Goal: Information Seeking & Learning: Compare options

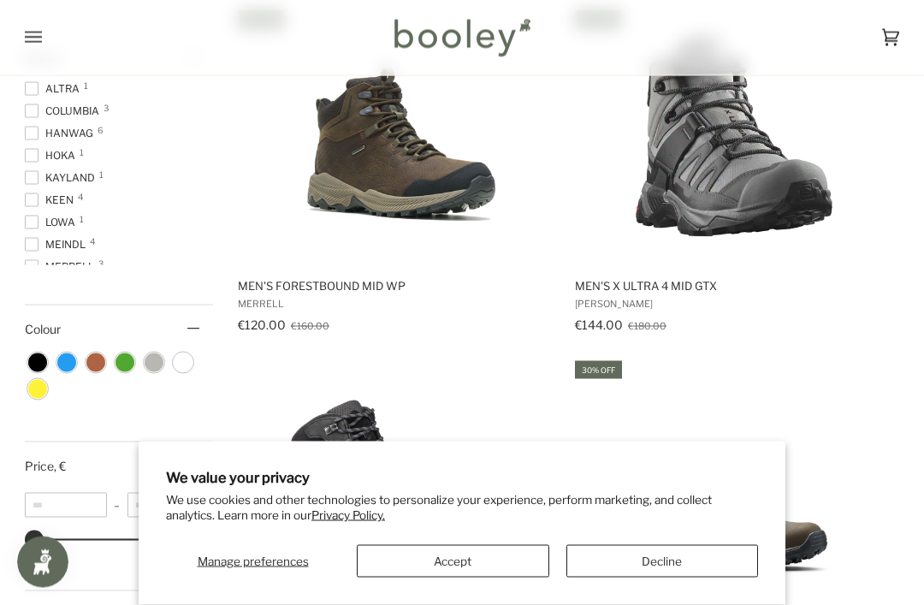
scroll to position [621, 0]
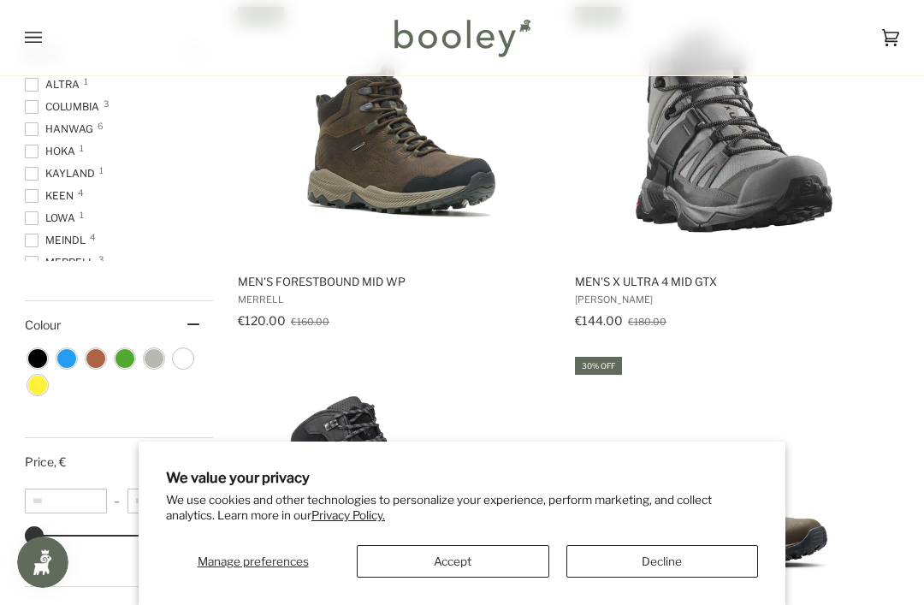
click at [435, 189] on img "Men's Forestbound Mid WP" at bounding box center [397, 132] width 257 height 257
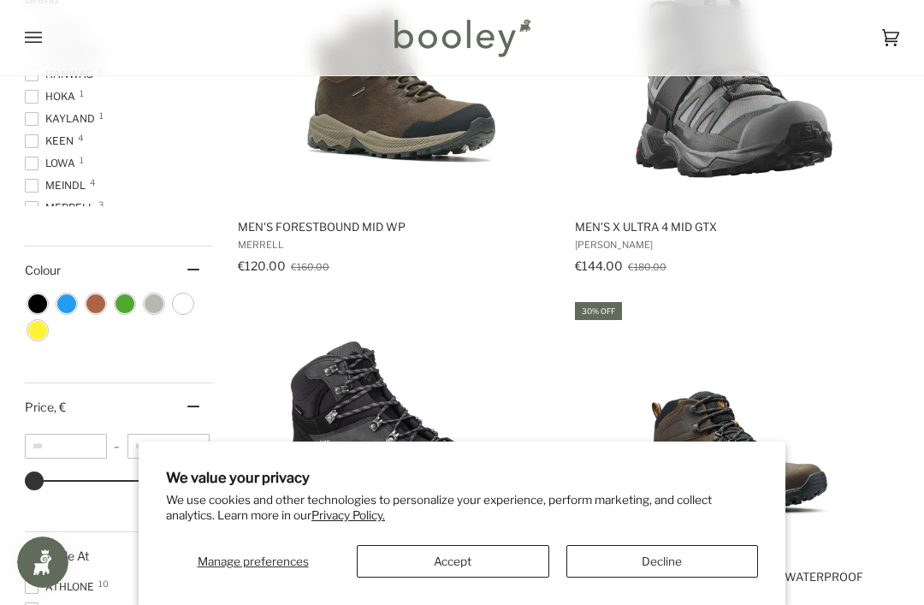
click at [808, 168] on img "Men's X Ultra 4 Mid GTX" at bounding box center [734, 78] width 257 height 257
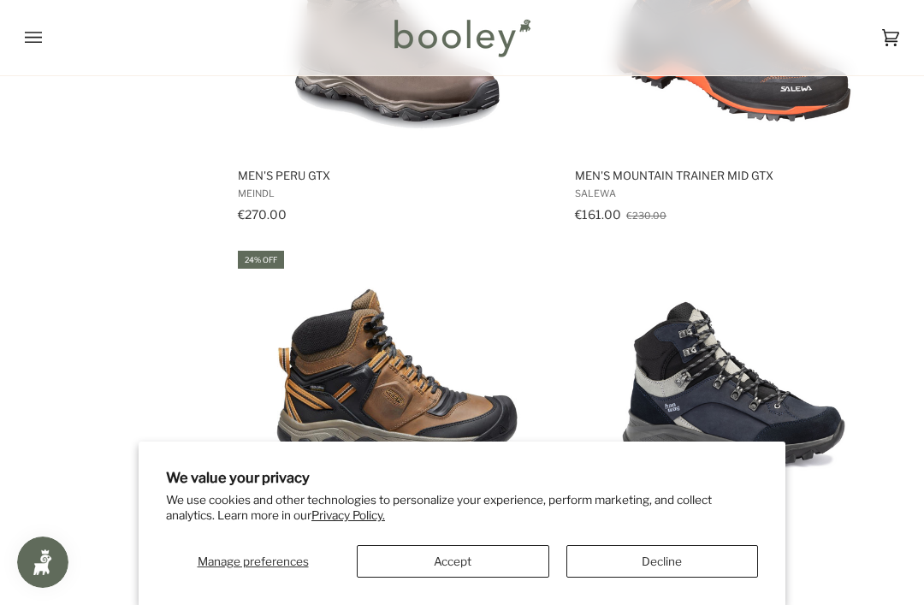
scroll to position [1773, 0]
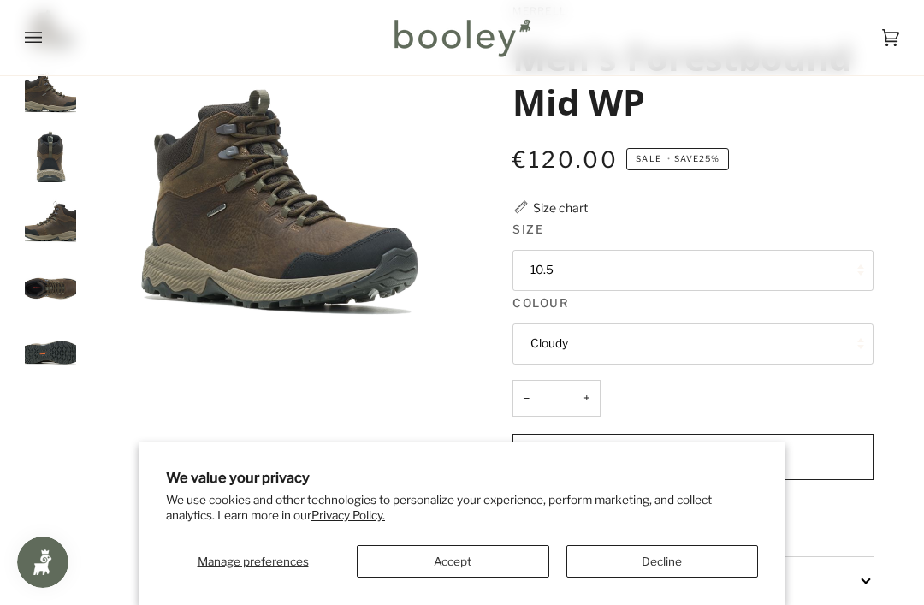
click at [838, 272] on button "10.5" at bounding box center [692, 270] width 360 height 41
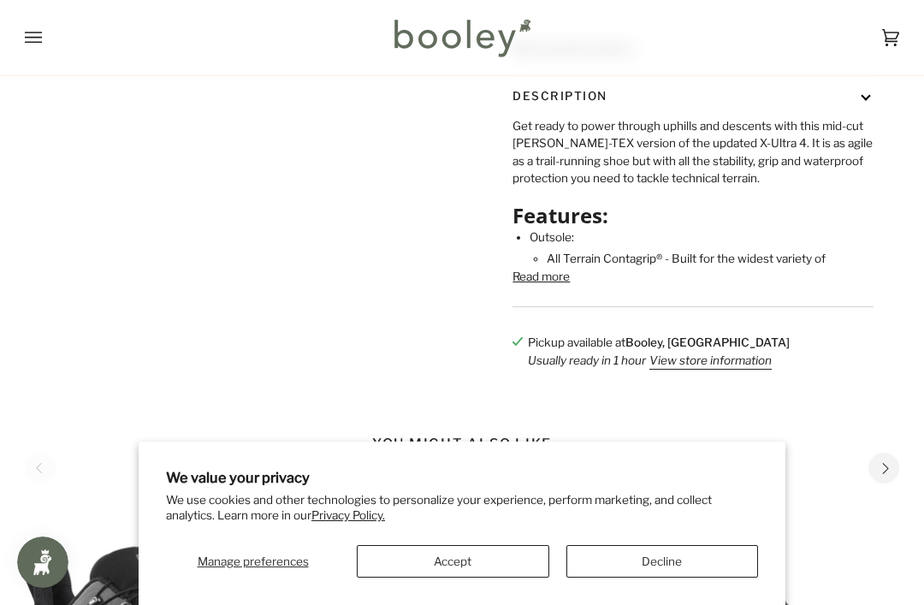
scroll to position [597, 0]
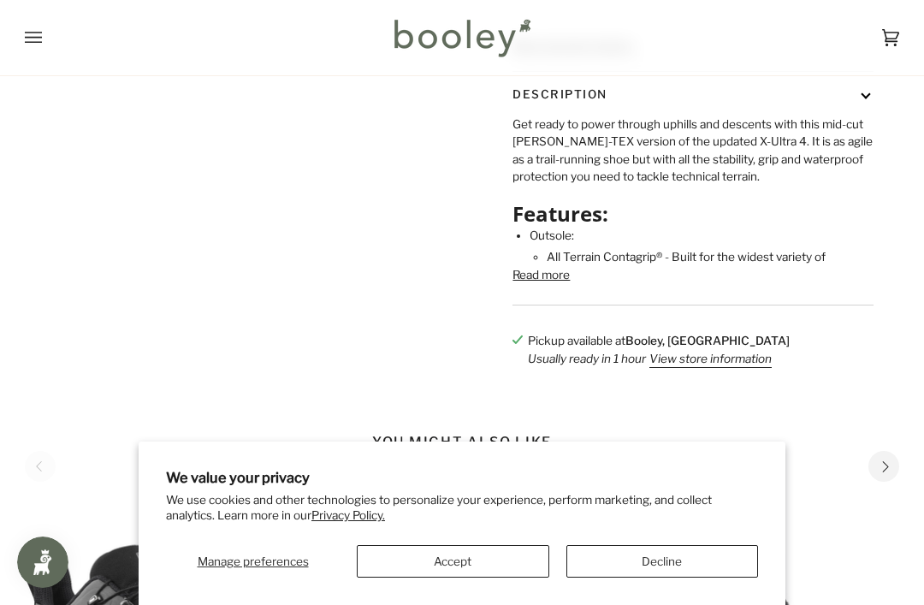
click at [556, 283] on button "Read more" at bounding box center [540, 274] width 57 height 17
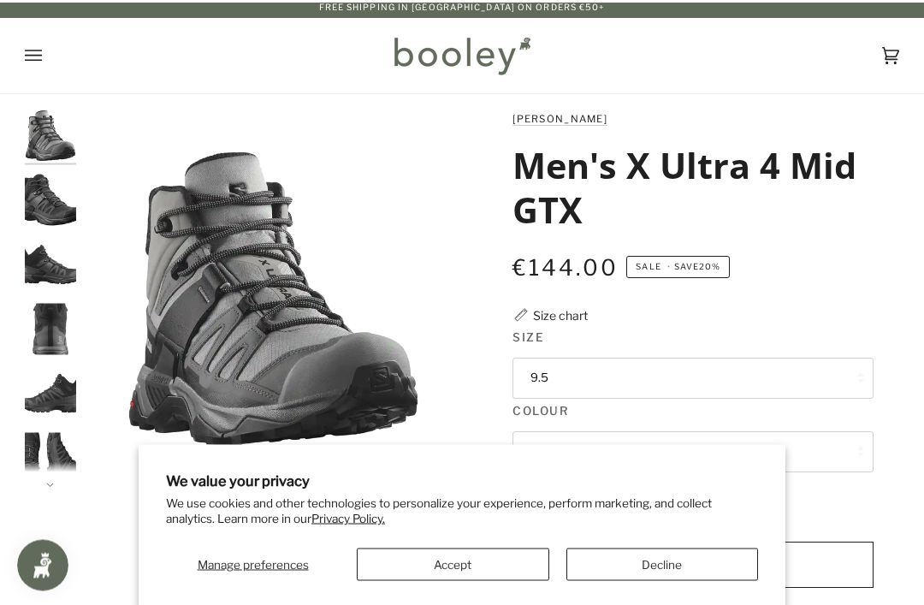
scroll to position [0, 0]
